Goal: Navigation & Orientation: Find specific page/section

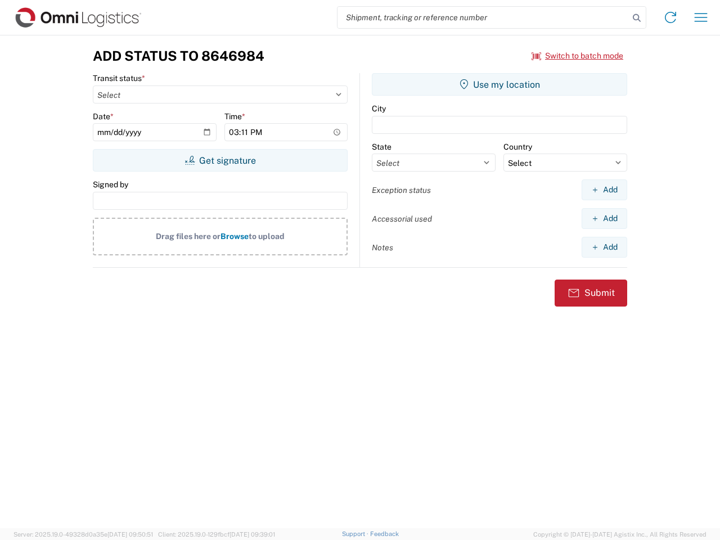
click at [483, 17] on input "search" at bounding box center [483, 17] width 291 height 21
click at [637, 18] on icon at bounding box center [637, 18] width 16 height 16
click at [671, 17] on icon at bounding box center [671, 17] width 18 height 18
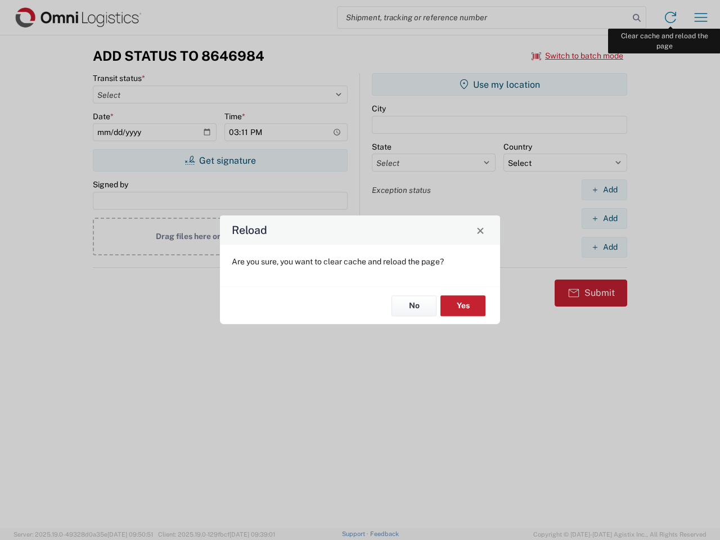
click at [701, 17] on div "Reload Are you sure, you want to clear cache and reload the page? No Yes" at bounding box center [360, 270] width 720 height 540
click at [578, 56] on div "Reload Are you sure, you want to clear cache and reload the page? No Yes" at bounding box center [360, 270] width 720 height 540
click at [220, 160] on div "Reload Are you sure, you want to clear cache and reload the page? No Yes" at bounding box center [360, 270] width 720 height 540
click at [500, 84] on div "Reload Are you sure, you want to clear cache and reload the page? No Yes" at bounding box center [360, 270] width 720 height 540
click at [604, 190] on div "Reload Are you sure, you want to clear cache and reload the page? No Yes" at bounding box center [360, 270] width 720 height 540
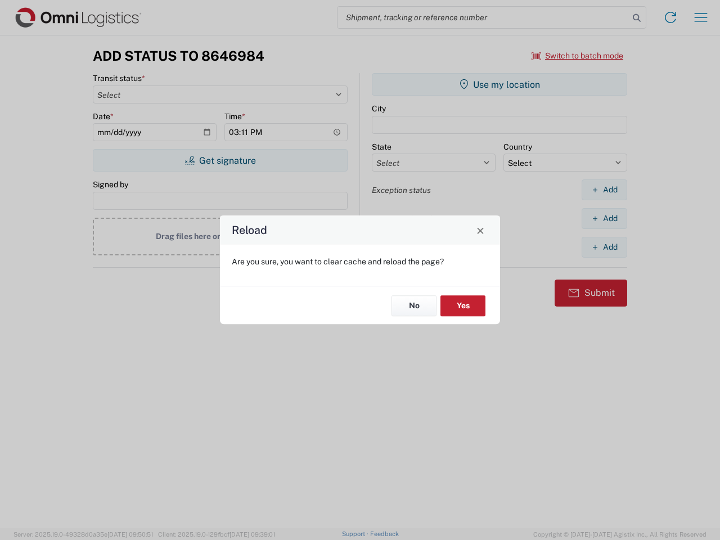
click at [604, 218] on div "Reload Are you sure, you want to clear cache and reload the page? No Yes" at bounding box center [360, 270] width 720 height 540
click at [604, 247] on div "Reload Are you sure, you want to clear cache and reload the page? No Yes" at bounding box center [360, 270] width 720 height 540
